Goal: Task Accomplishment & Management: Manage account settings

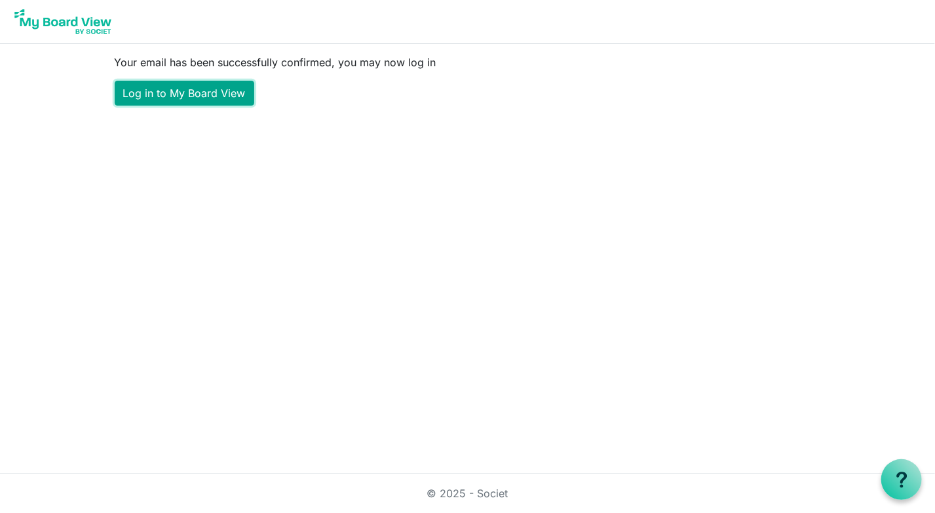
click at [174, 95] on link "Log in to My Board View" at bounding box center [185, 93] width 140 height 25
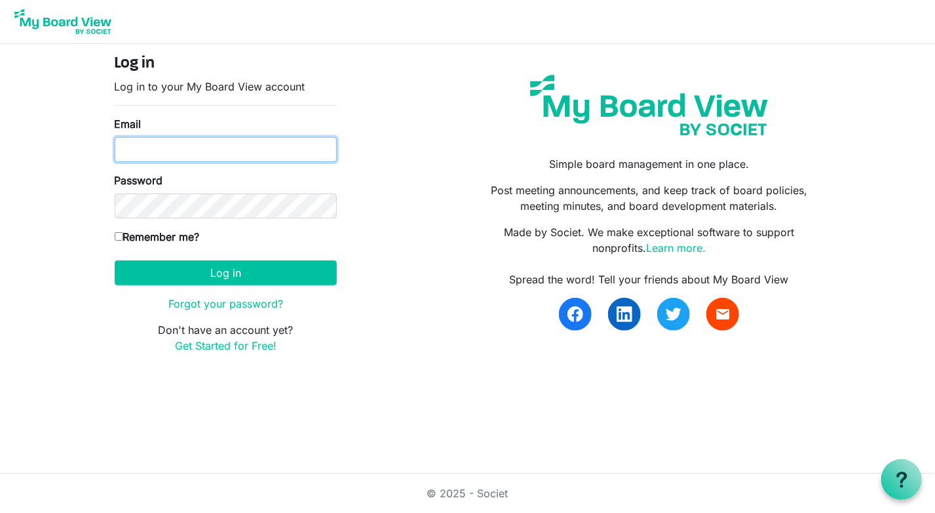
type input "[PERSON_NAME][EMAIL_ADDRESS][DOMAIN_NAME]"
click at [119, 236] on input "Remember me?" at bounding box center [119, 236] width 9 height 9
checkbox input "true"
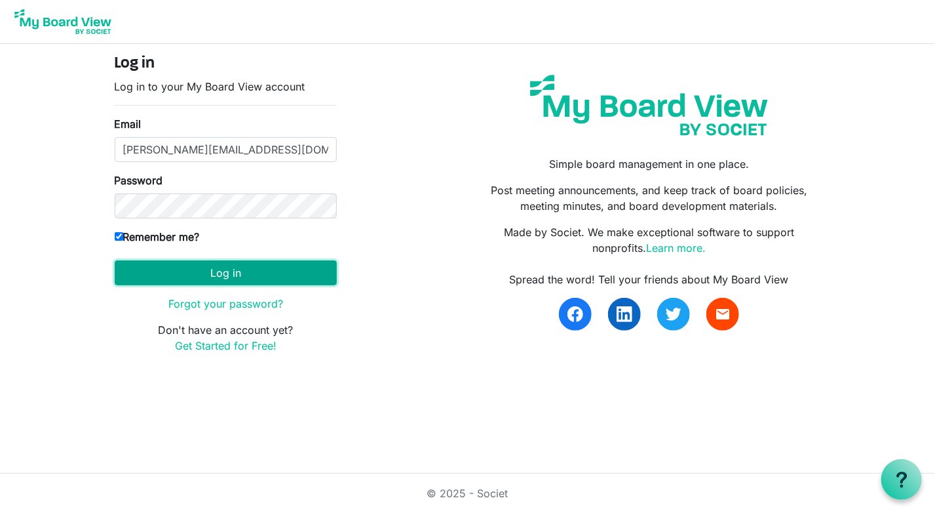
click at [190, 265] on button "Log in" at bounding box center [226, 272] width 222 height 25
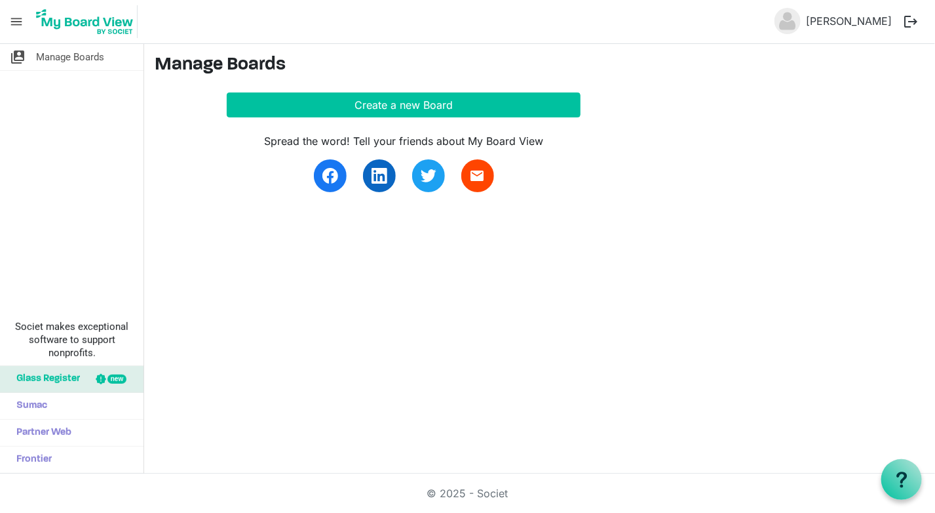
click at [662, 121] on div "Spread the word! Tell your friends about My Board View email" at bounding box center [528, 154] width 747 height 75
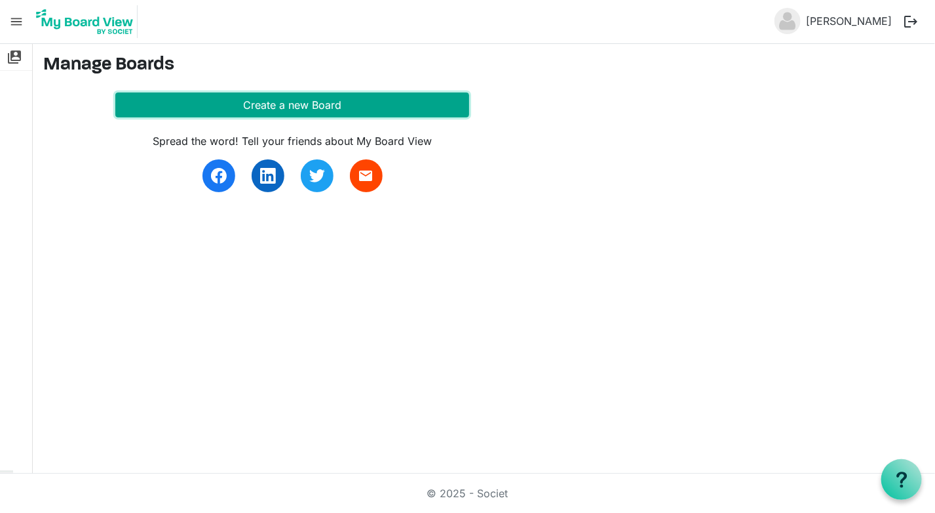
click at [339, 102] on button "Create a new Board" at bounding box center [292, 104] width 354 height 25
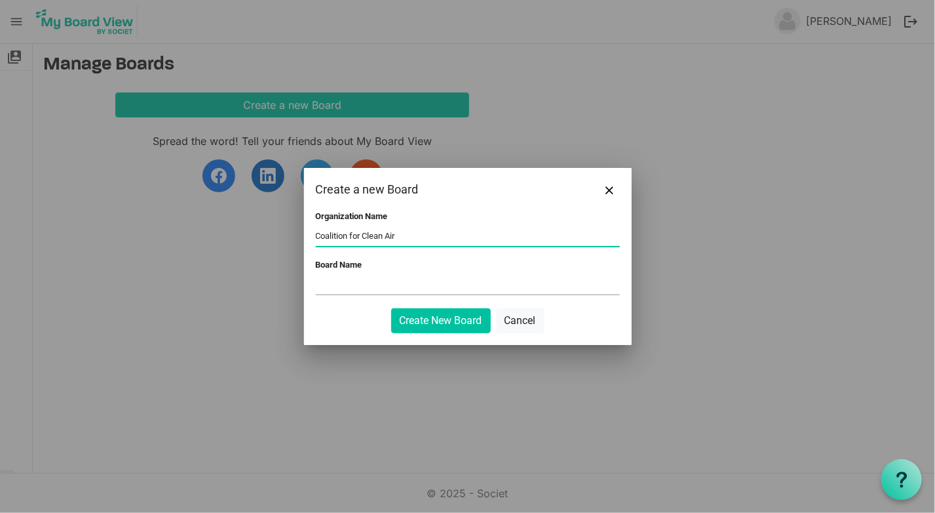
type input "Coalition for Clean Air"
click at [376, 290] on input "Board Name" at bounding box center [468, 285] width 304 height 20
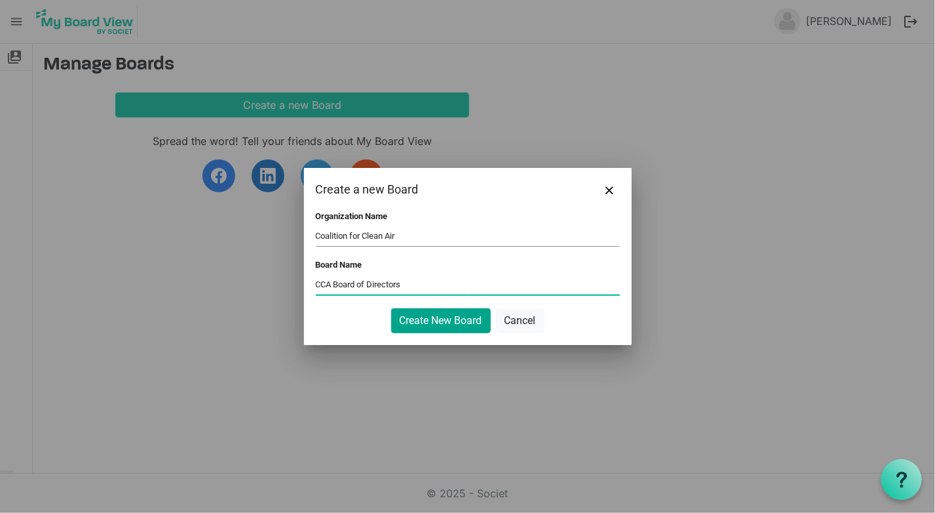
type input "CCA Board of Directors"
click at [452, 319] on button "Create New Board" at bounding box center [441, 320] width 100 height 25
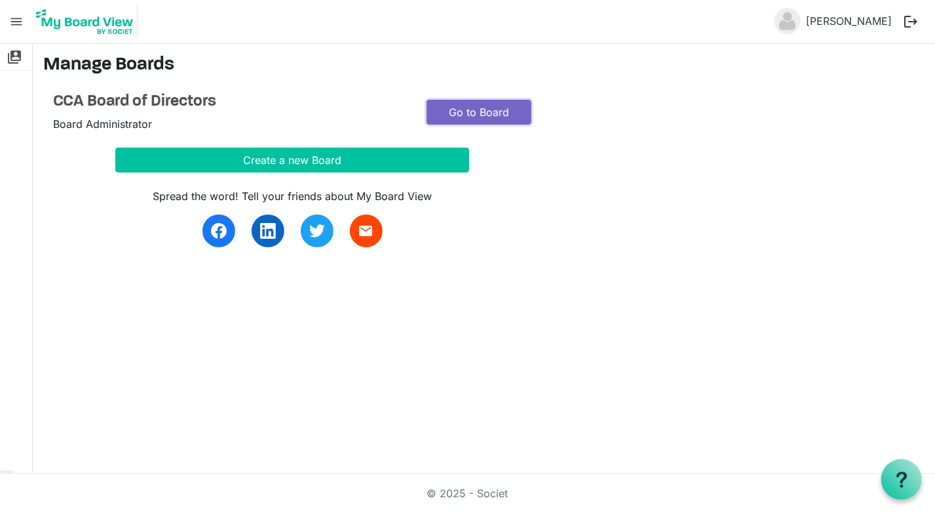
click at [473, 109] on link "Go to Board" at bounding box center [479, 112] width 105 height 25
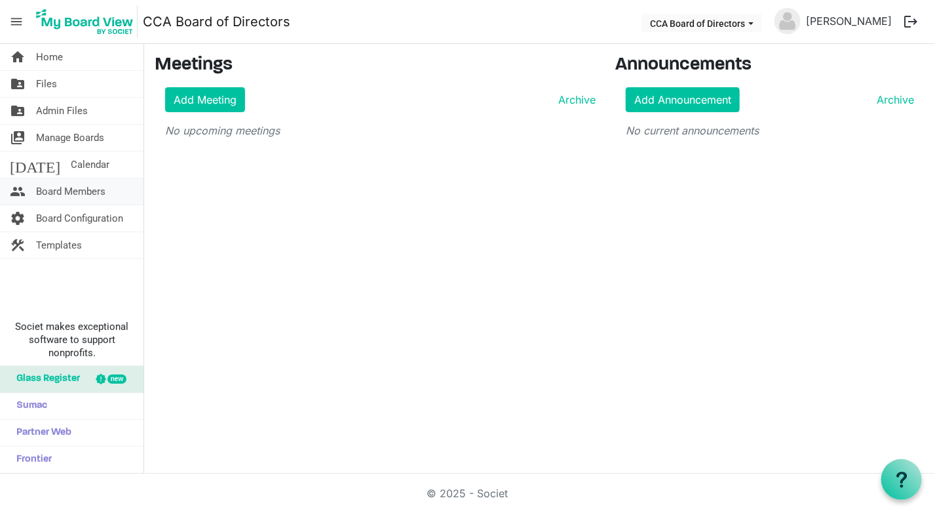
click at [80, 185] on span "Board Members" at bounding box center [70, 191] width 69 height 26
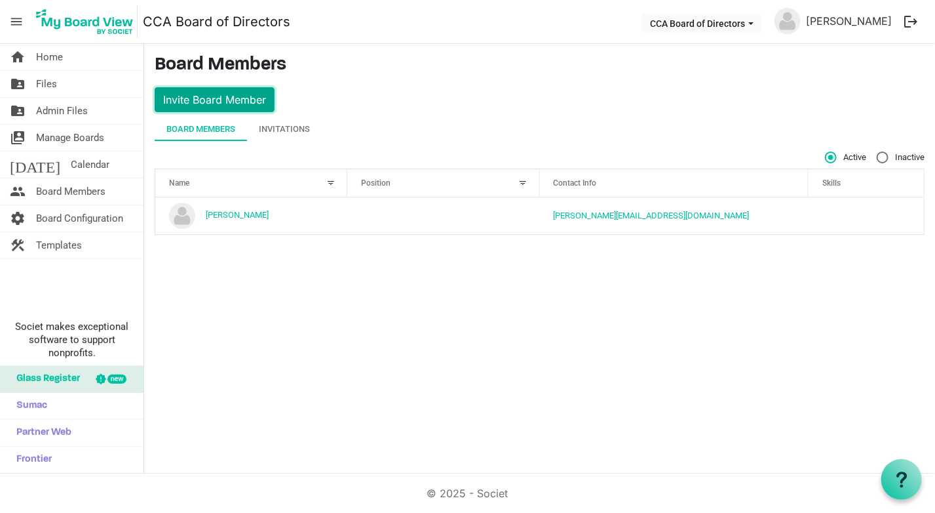
click at [228, 98] on button "Invite Board Member" at bounding box center [215, 99] width 120 height 25
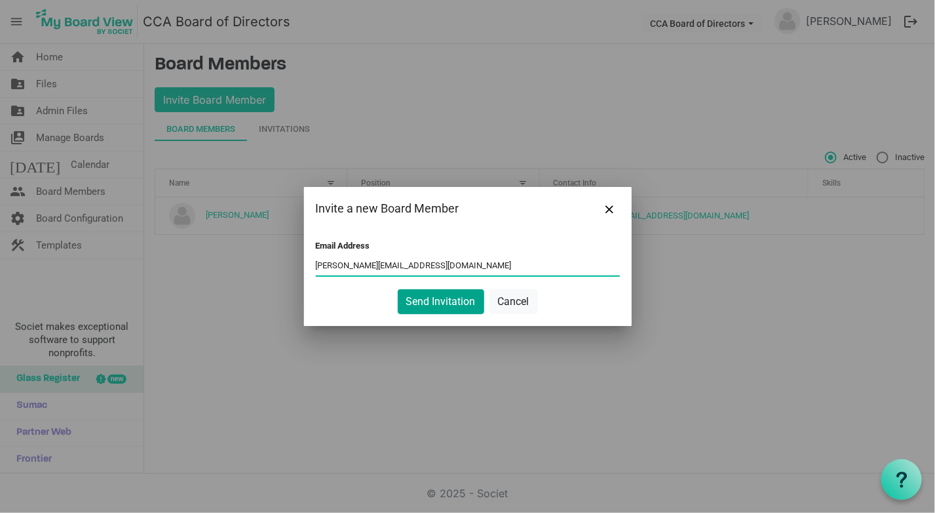
type input "joe@ccair.org"
click at [439, 298] on button "Send Invitation" at bounding box center [441, 301] width 87 height 25
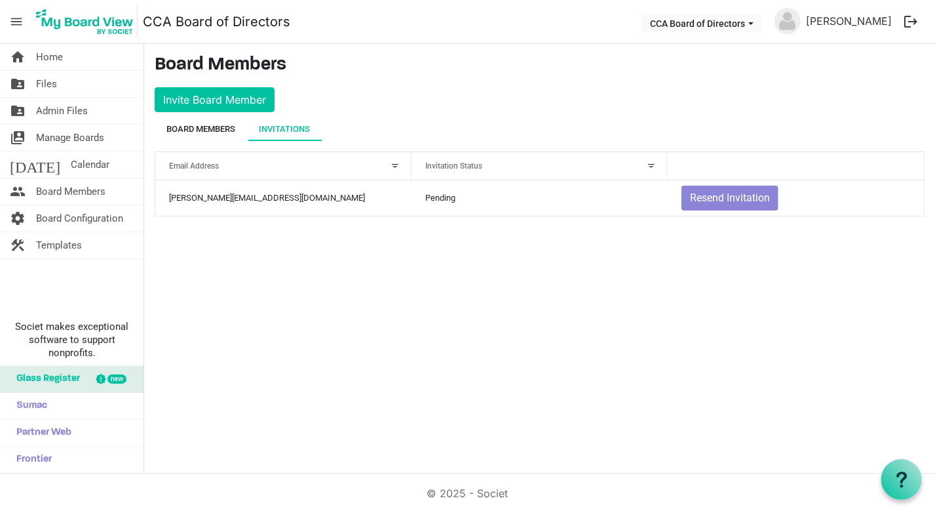
click at [198, 130] on div "Board Members" at bounding box center [200, 129] width 69 height 13
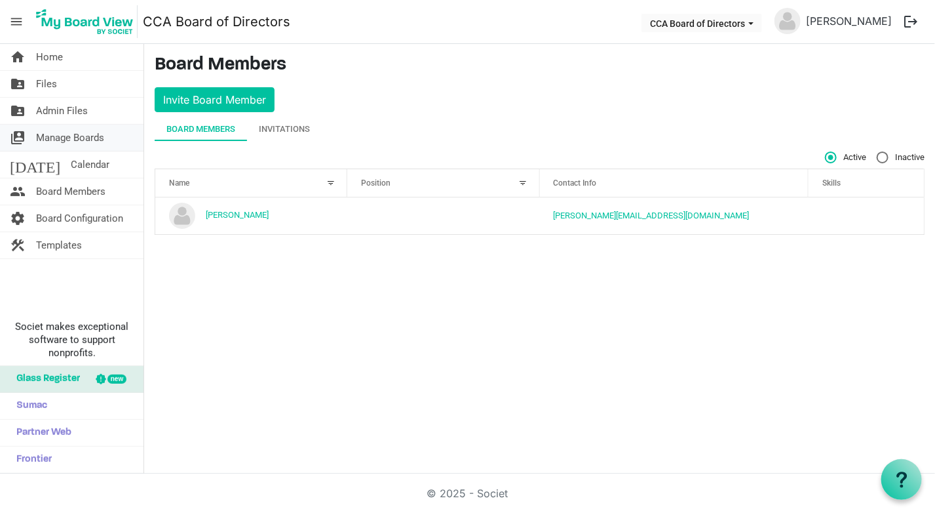
click at [69, 141] on span "Manage Boards" at bounding box center [70, 138] width 68 height 26
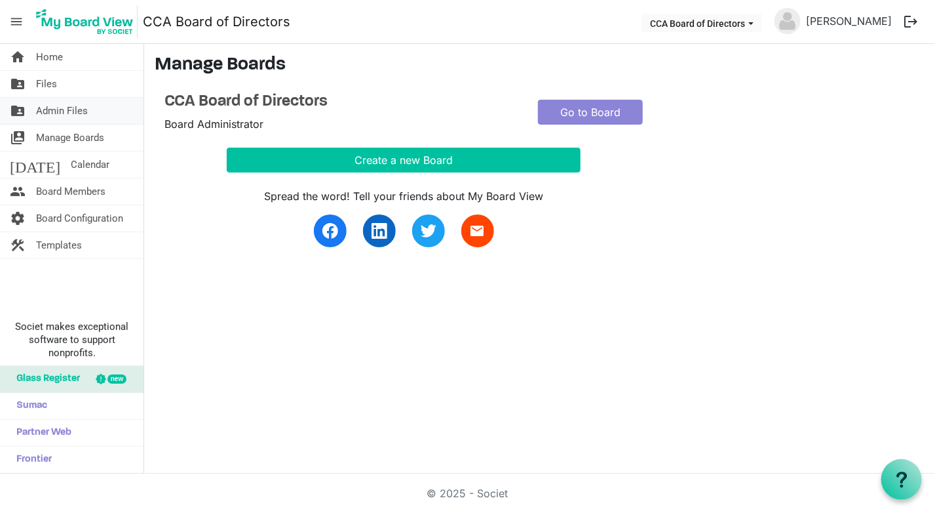
click at [66, 109] on span "Admin Files" at bounding box center [62, 111] width 52 height 26
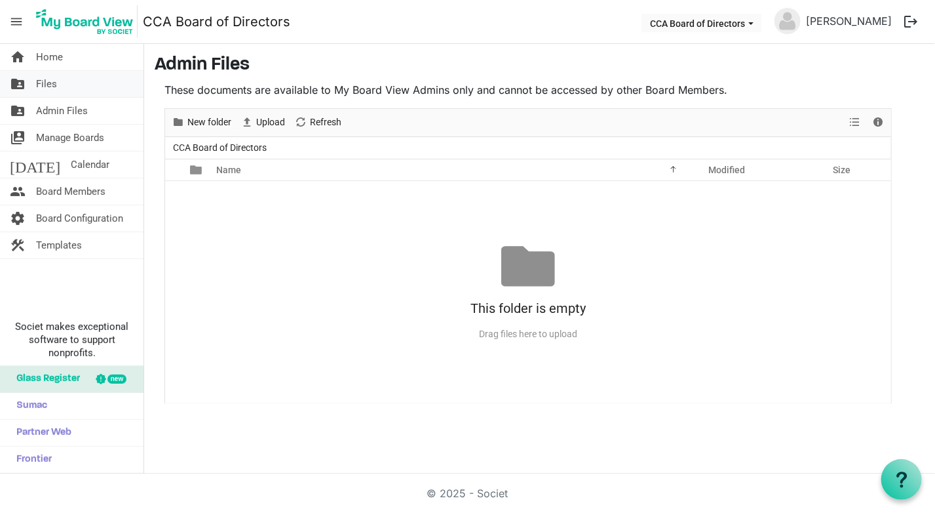
click at [42, 83] on span "Files" at bounding box center [46, 84] width 21 height 26
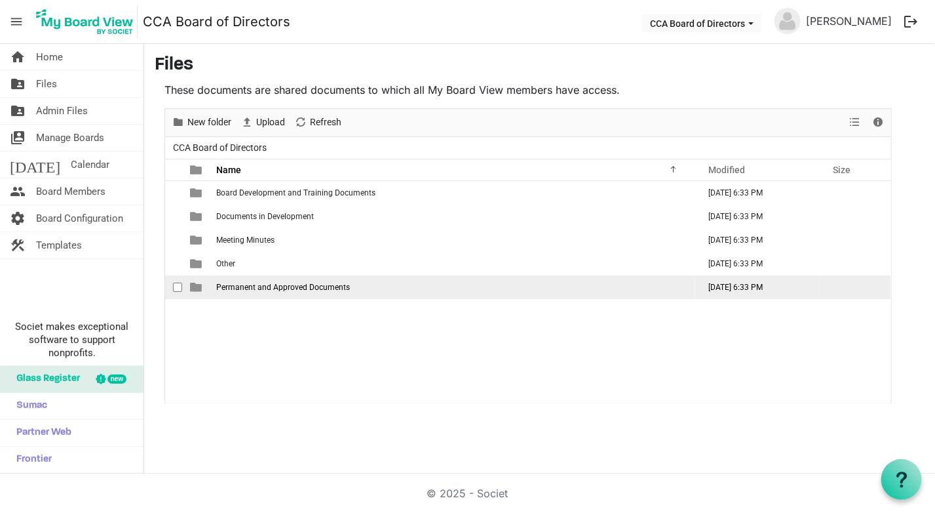
click at [271, 284] on span "Permanent and Approved Documents" at bounding box center [283, 286] width 134 height 9
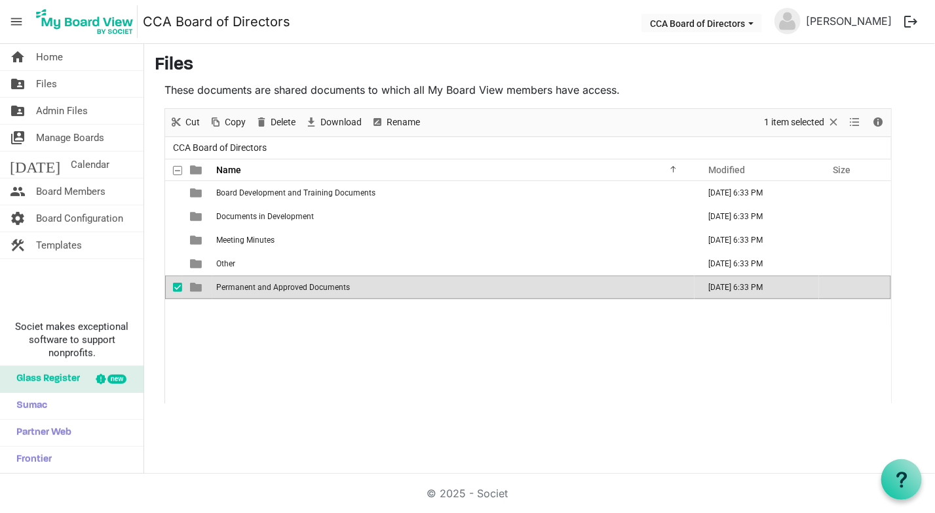
click at [271, 284] on span "Permanent and Approved Documents" at bounding box center [283, 286] width 134 height 9
click at [51, 244] on span "Templates" at bounding box center [59, 245] width 46 height 26
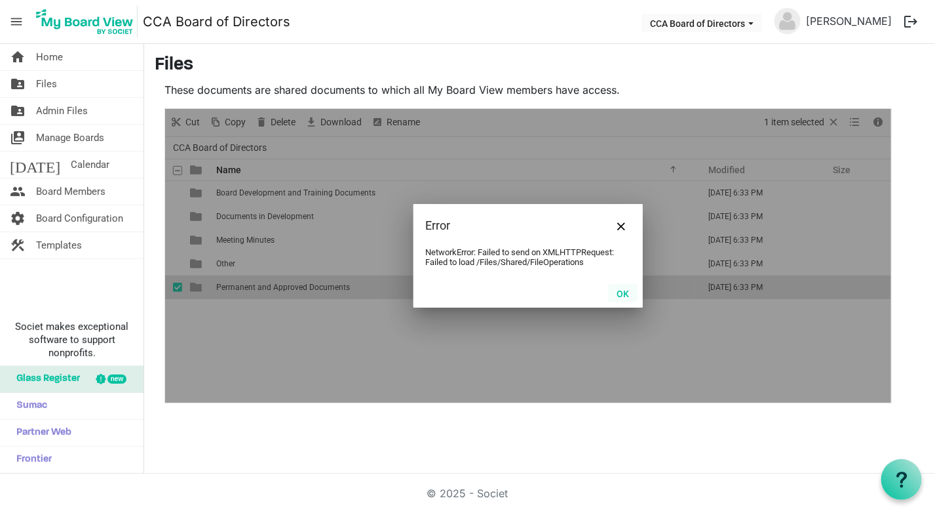
click at [621, 291] on button "OK" at bounding box center [622, 293] width 29 height 18
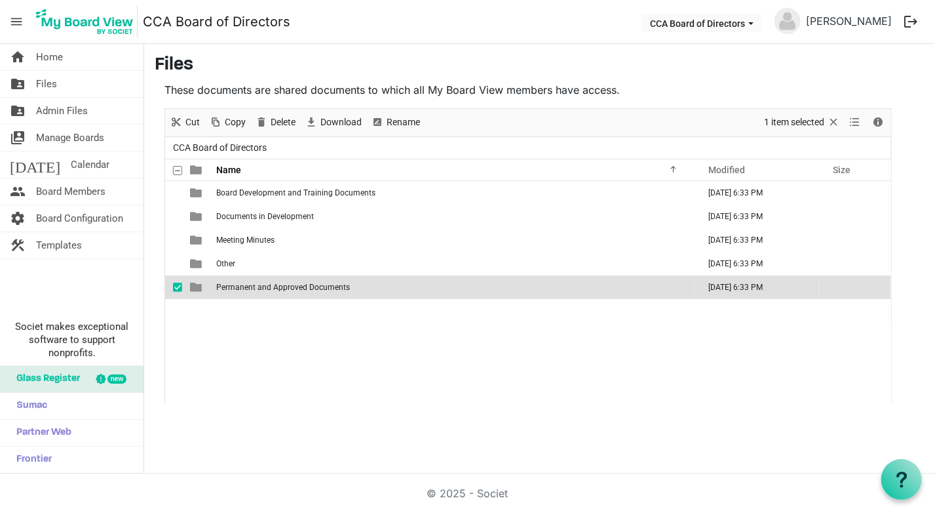
click at [176, 288] on span "checkbox" at bounding box center [177, 286] width 9 height 9
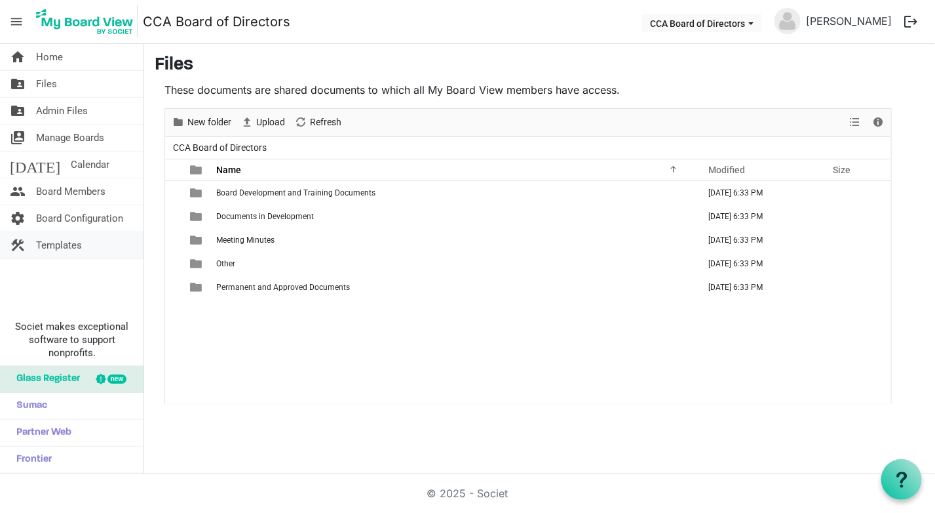
click at [52, 245] on span "Templates" at bounding box center [59, 245] width 46 height 26
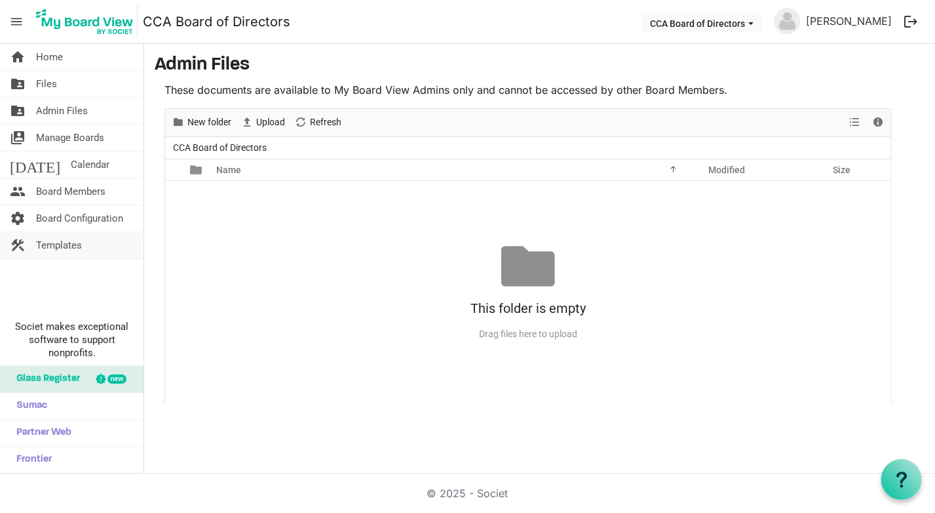
click at [59, 246] on span "Templates" at bounding box center [59, 245] width 46 height 26
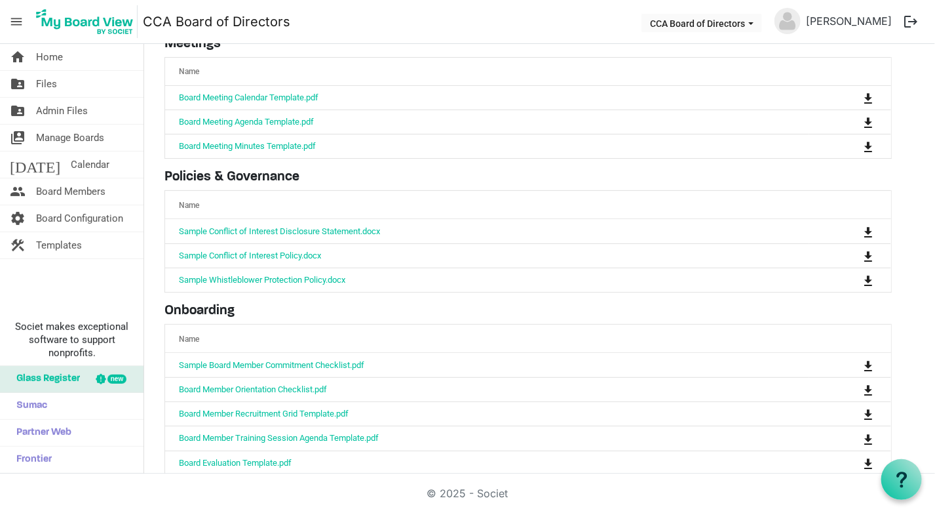
scroll to position [92, 0]
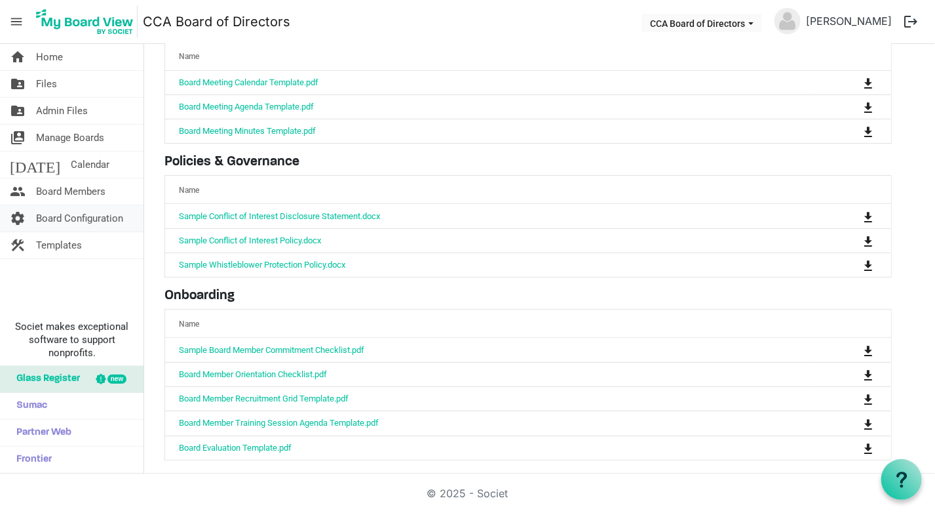
click at [69, 217] on span "Board Configuration" at bounding box center [79, 218] width 87 height 26
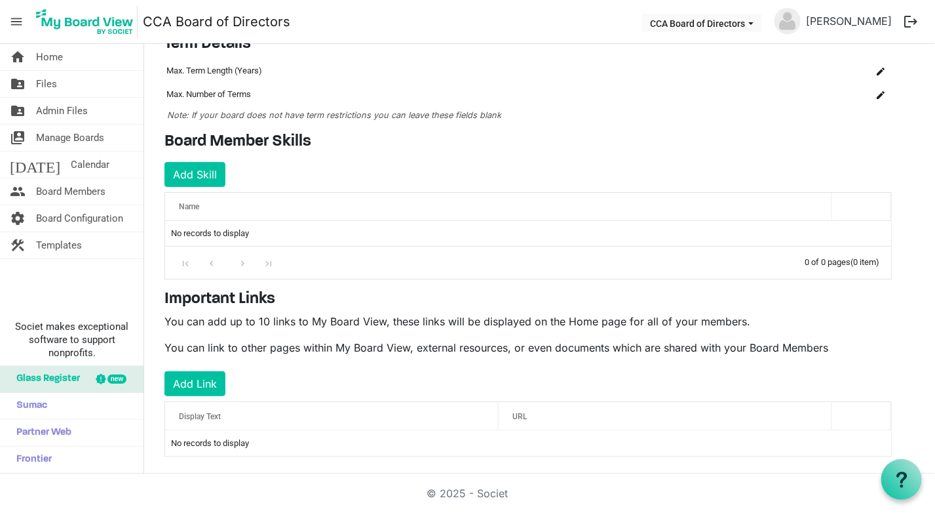
scroll to position [119, 0]
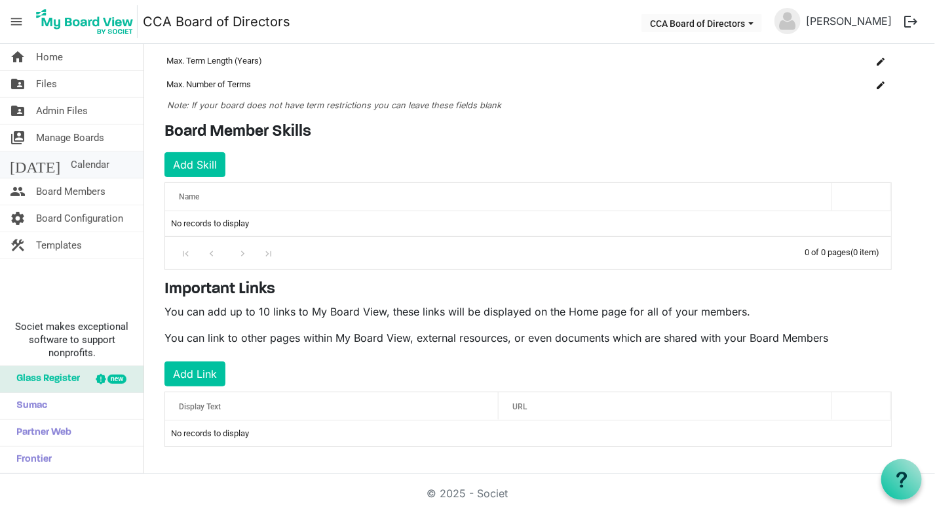
click at [71, 168] on span "Calendar" at bounding box center [90, 164] width 39 height 26
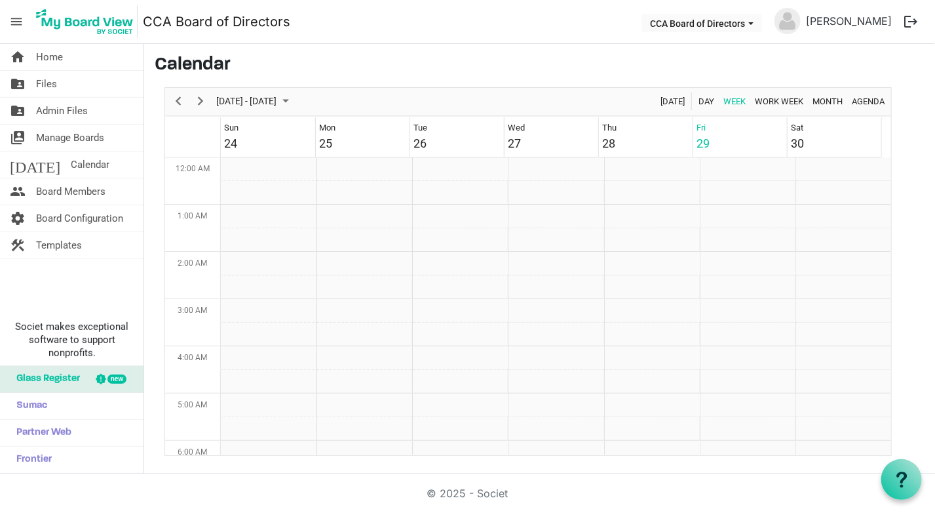
scroll to position [425, 0]
click at [838, 18] on link "[PERSON_NAME]" at bounding box center [849, 21] width 96 height 26
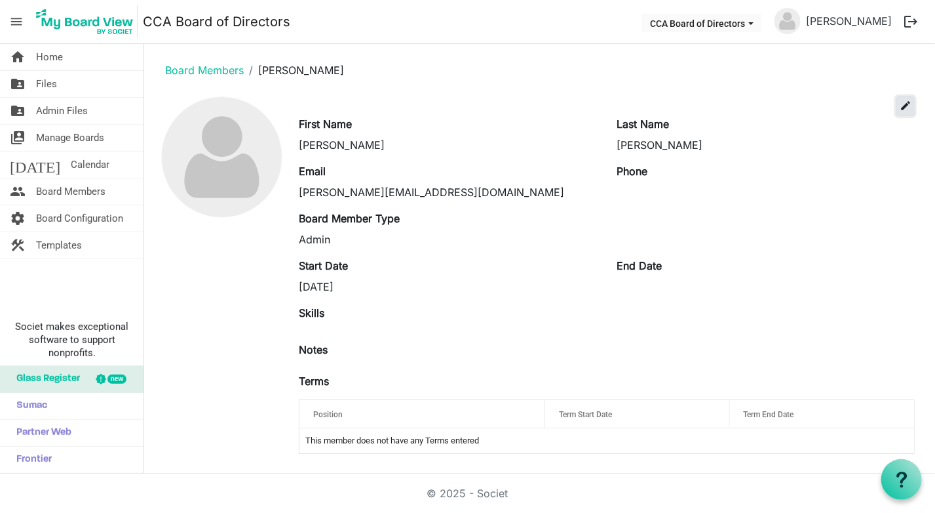
click at [904, 109] on span "edit" at bounding box center [906, 106] width 12 height 12
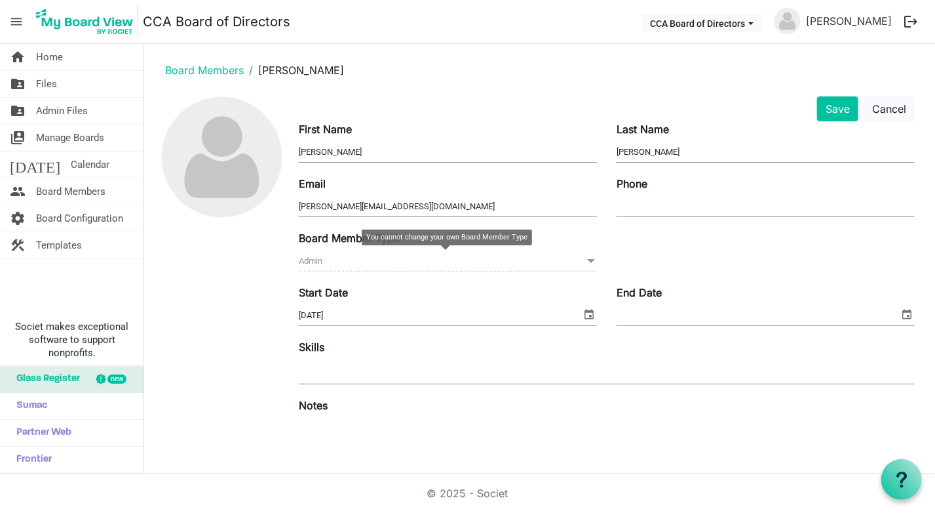
click at [530, 260] on span "Admin Admin" at bounding box center [448, 261] width 298 height 20
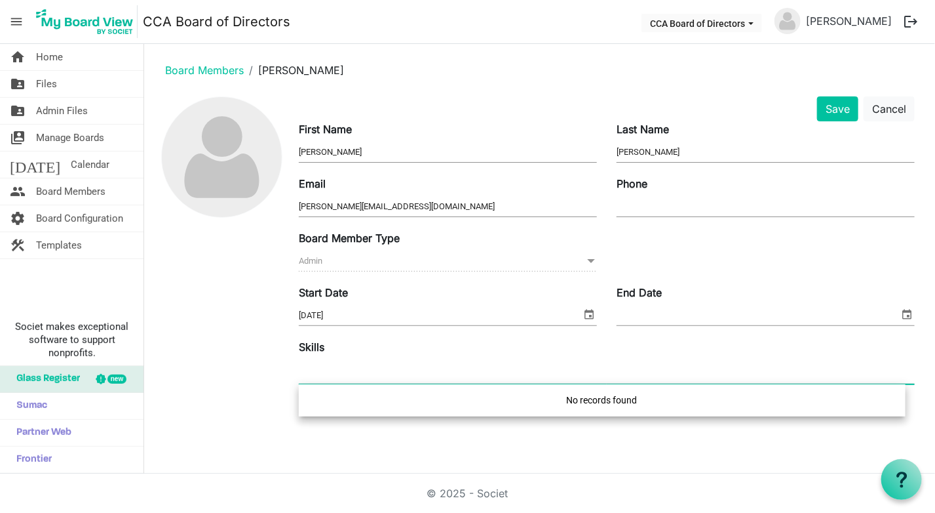
click at [406, 364] on div at bounding box center [607, 372] width 616 height 24
click at [252, 258] on div at bounding box center [222, 362] width 134 height 533
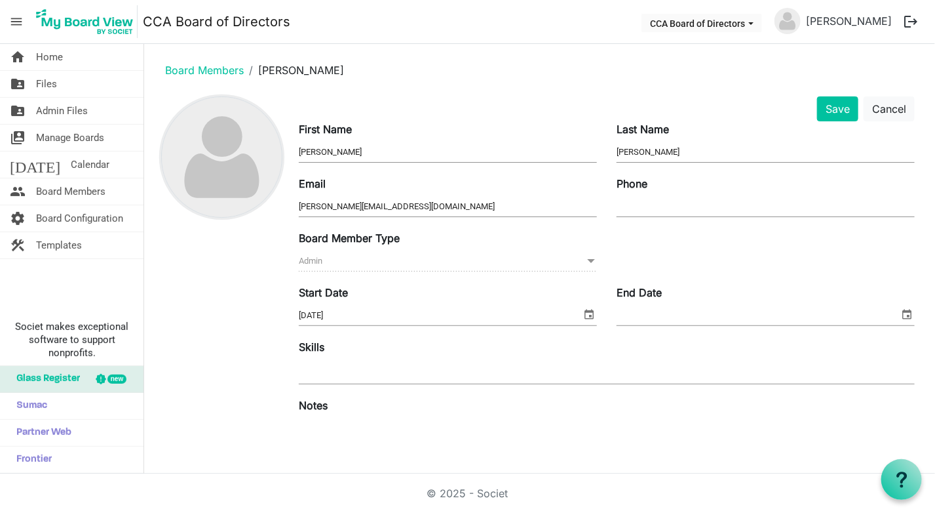
click at [243, 170] on img at bounding box center [222, 157] width 120 height 120
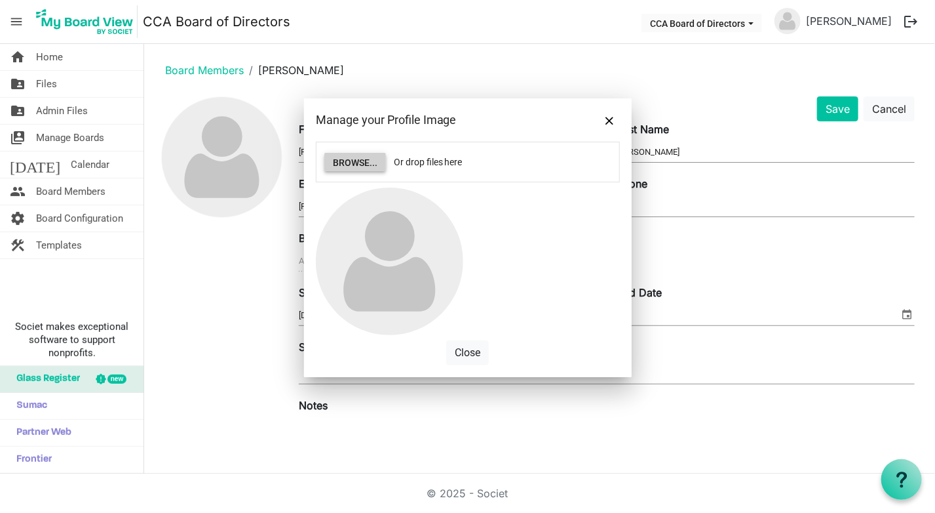
click at [362, 163] on button "Browse..." at bounding box center [355, 162] width 62 height 18
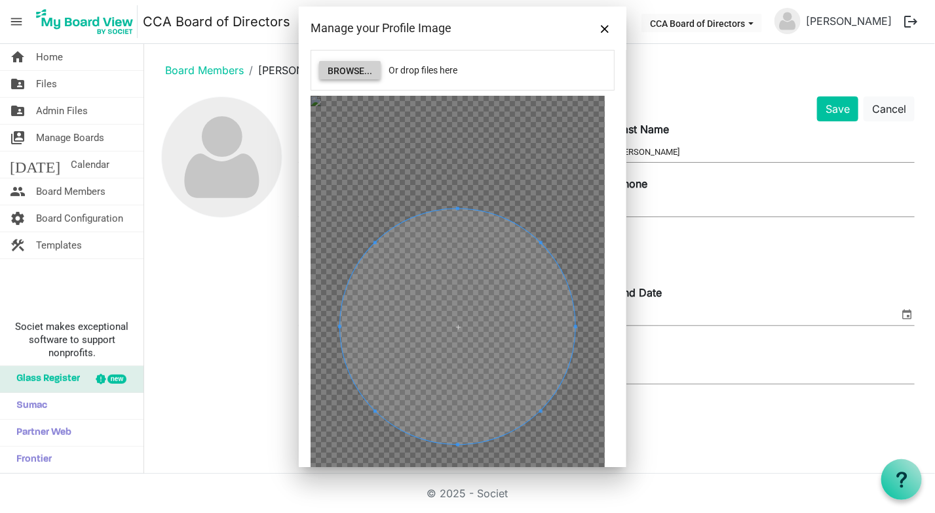
click at [464, 372] on span at bounding box center [457, 325] width 235 height 235
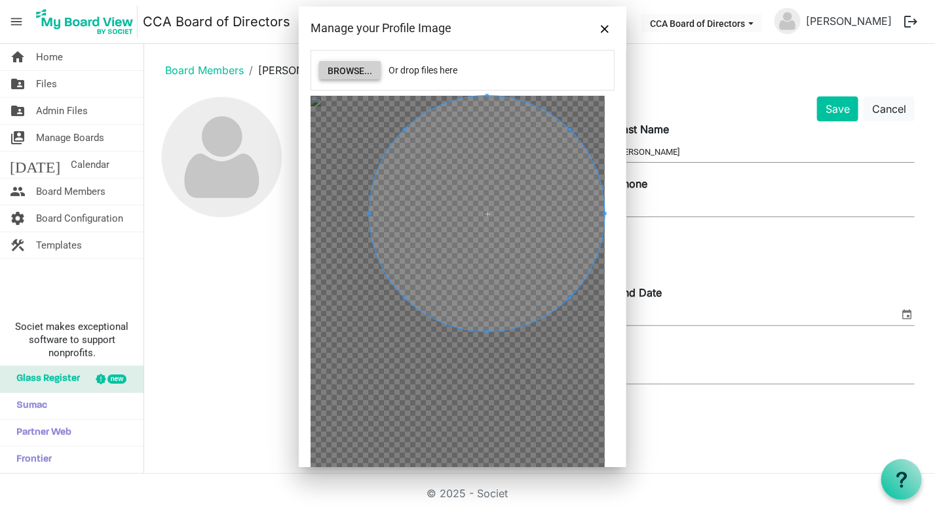
click at [521, 210] on span at bounding box center [487, 213] width 235 height 235
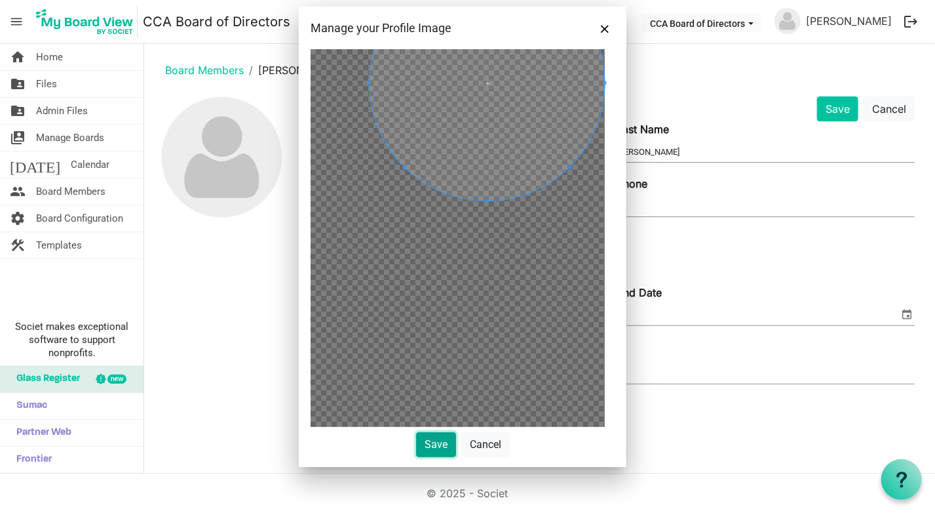
click at [429, 444] on button "Save" at bounding box center [436, 444] width 40 height 25
click at [431, 441] on button "Save" at bounding box center [436, 444] width 40 height 25
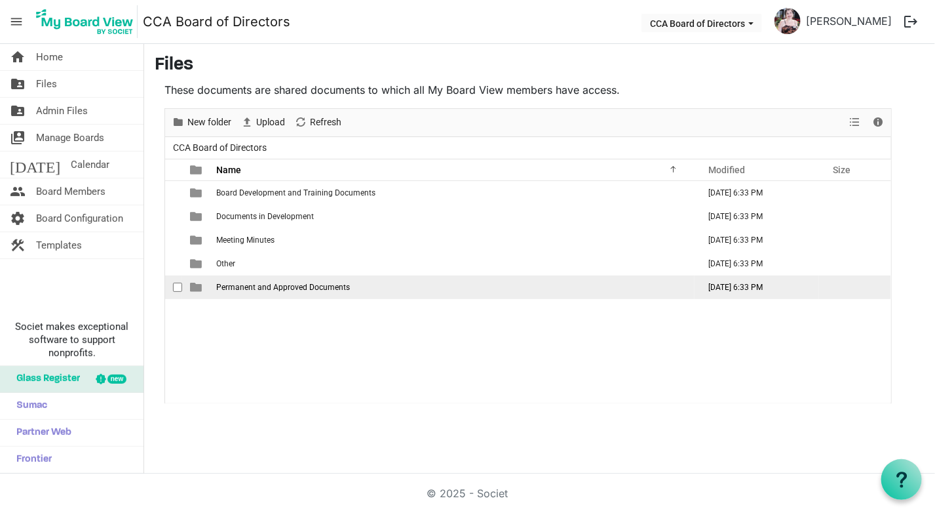
click at [282, 288] on span "Permanent and Approved Documents" at bounding box center [283, 286] width 134 height 9
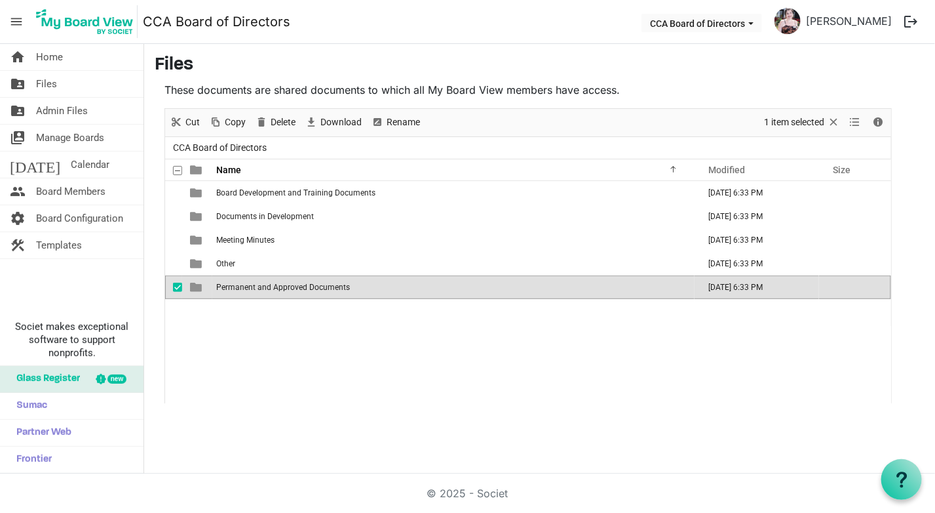
click at [282, 288] on span "Permanent and Approved Documents" at bounding box center [283, 286] width 134 height 9
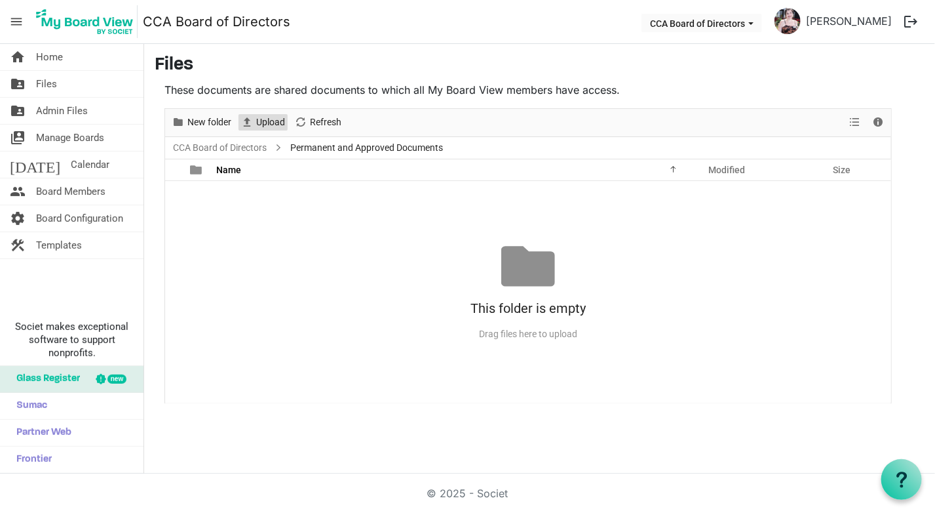
click at [269, 123] on span "Upload" at bounding box center [270, 122] width 31 height 16
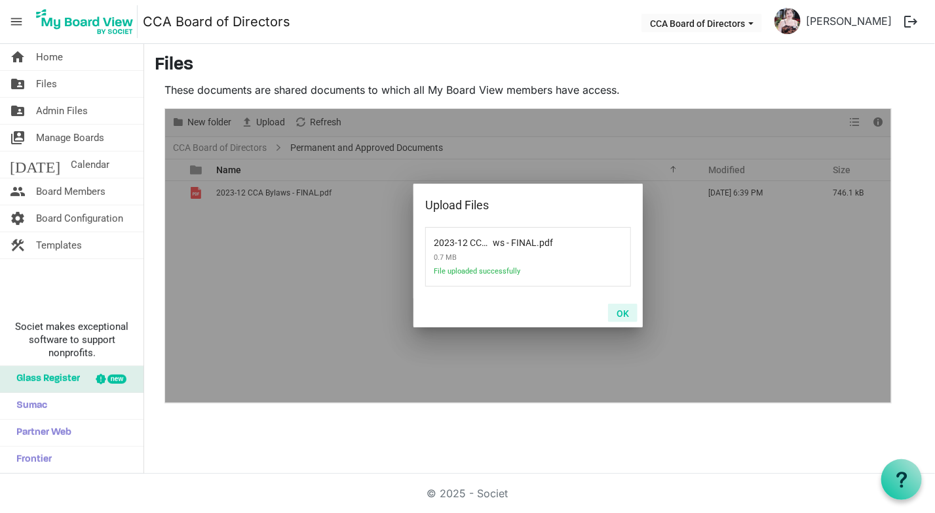
click at [625, 315] on button "OK" at bounding box center [622, 312] width 29 height 18
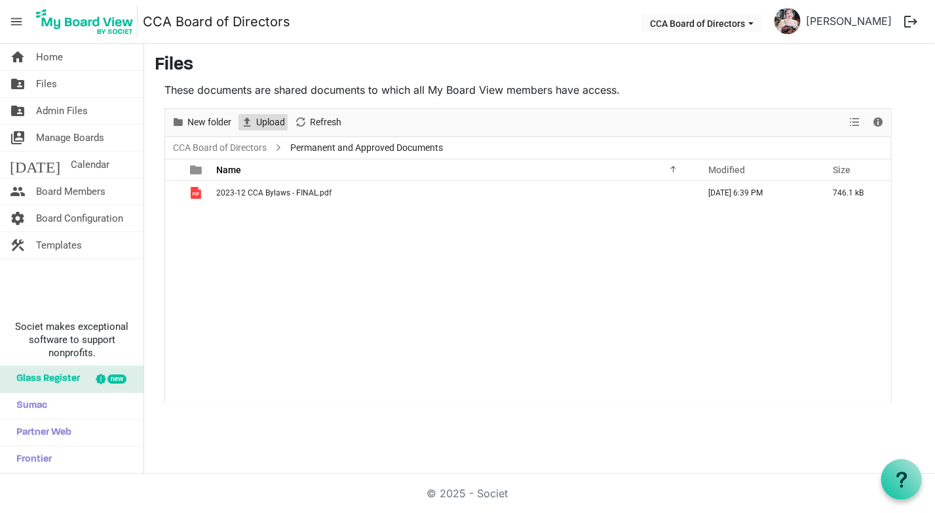
click at [254, 121] on span "Upload" at bounding box center [247, 122] width 16 height 16
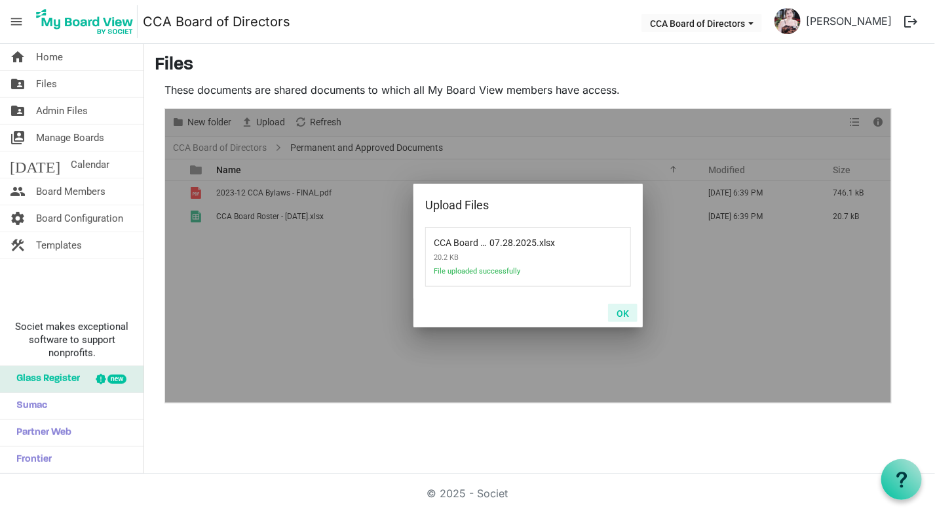
click at [627, 311] on button "OK" at bounding box center [622, 312] width 29 height 18
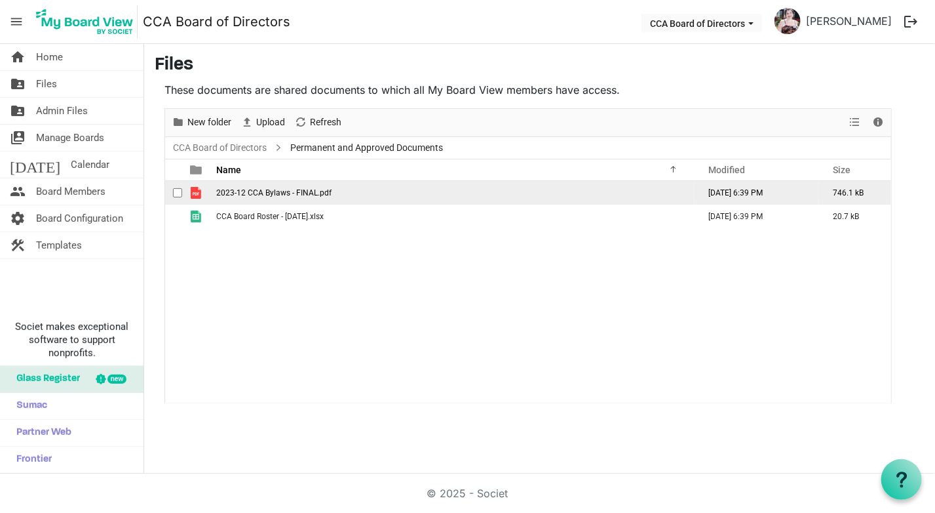
click at [287, 193] on span "2023-12 CCA Bylaws - FINAL.pdf" at bounding box center [273, 192] width 115 height 9
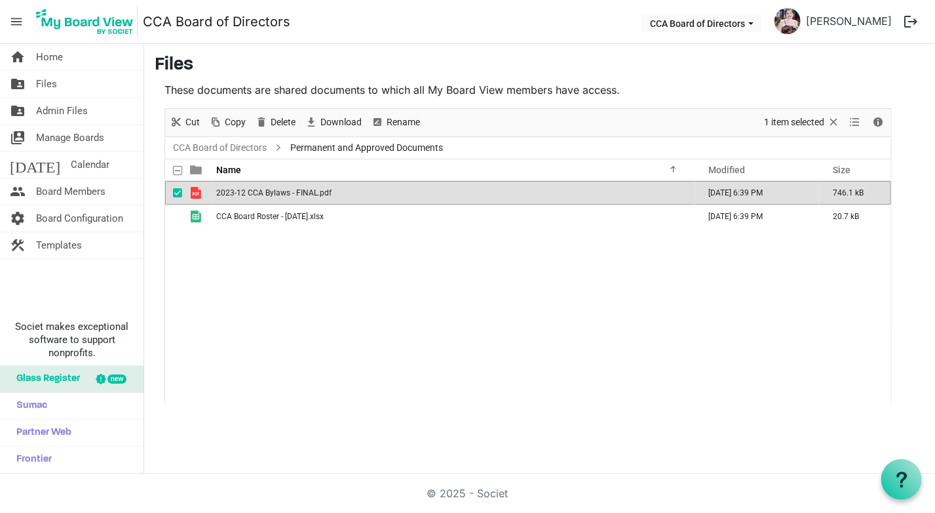
click at [178, 191] on span "checkbox" at bounding box center [177, 192] width 9 height 9
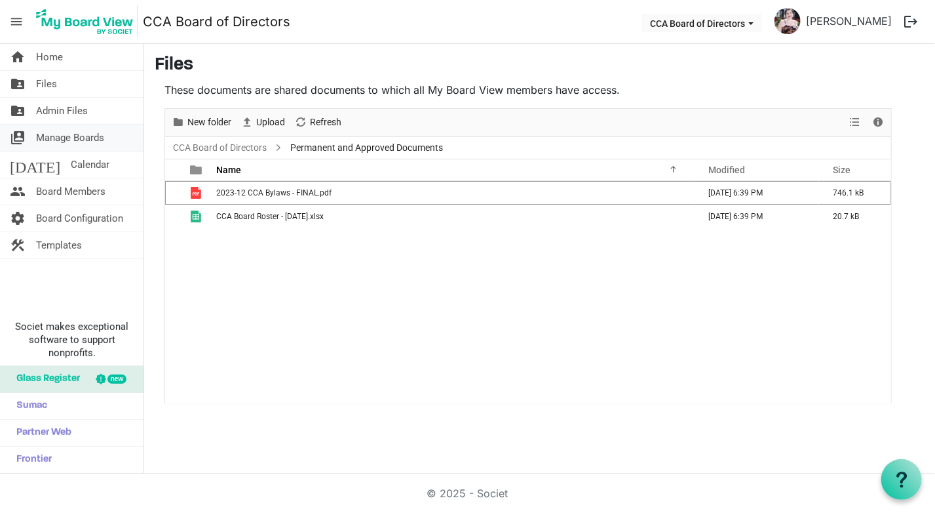
click at [54, 136] on span "Manage Boards" at bounding box center [70, 138] width 68 height 26
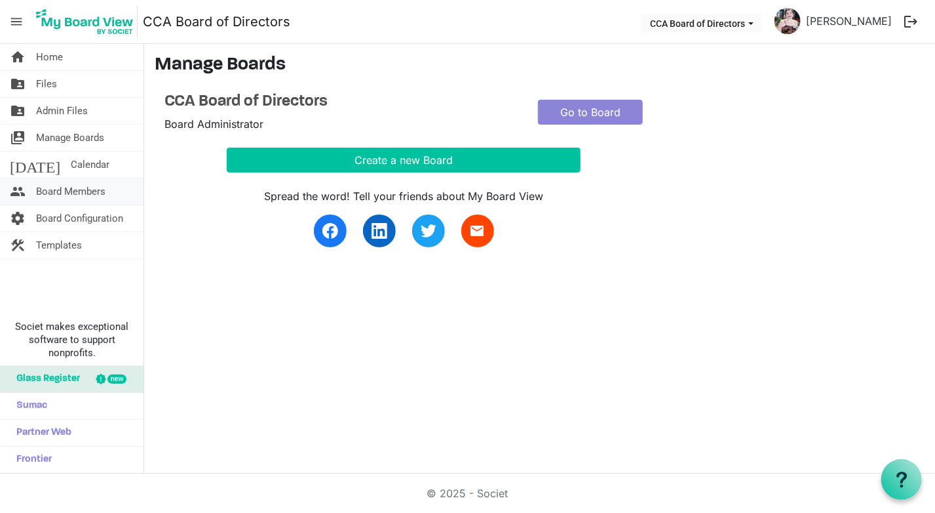
click at [64, 193] on span "Board Members" at bounding box center [70, 191] width 69 height 26
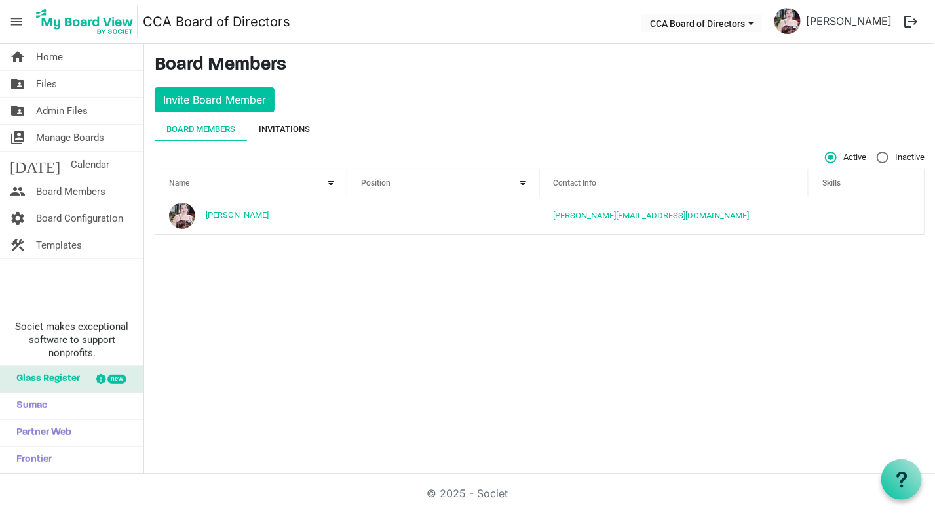
click at [292, 125] on div "Invitations" at bounding box center [284, 129] width 51 height 13
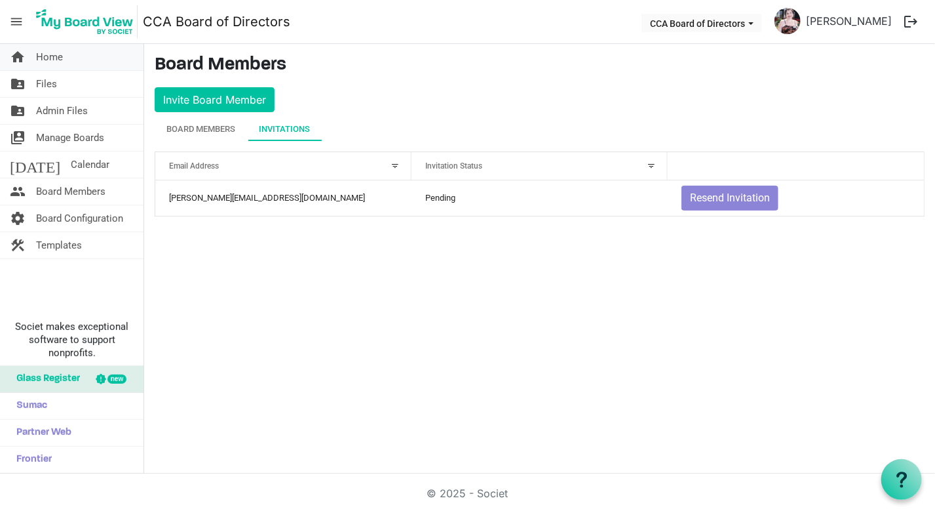
click at [47, 53] on span "Home" at bounding box center [49, 57] width 27 height 26
